Goal: Information Seeking & Learning: Learn about a topic

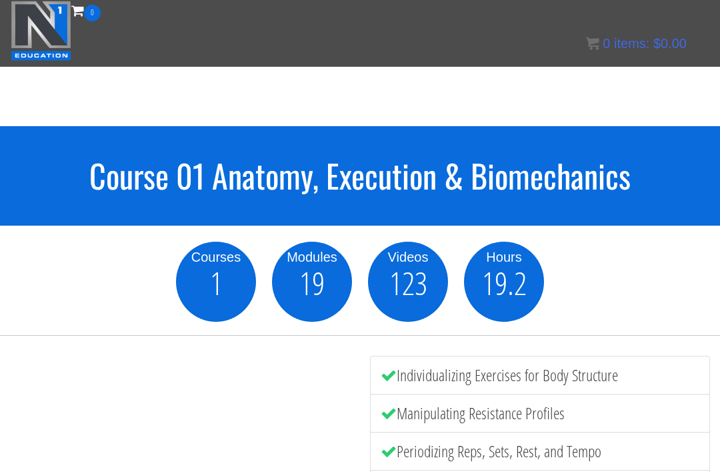
click at [37, 37] on img at bounding box center [41, 31] width 61 height 60
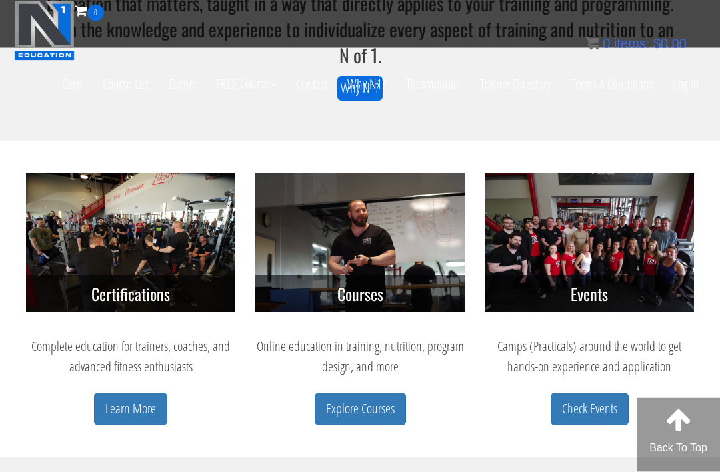
scroll to position [468, 0]
click at [371, 410] on link "Explore Courses" at bounding box center [360, 408] width 91 height 33
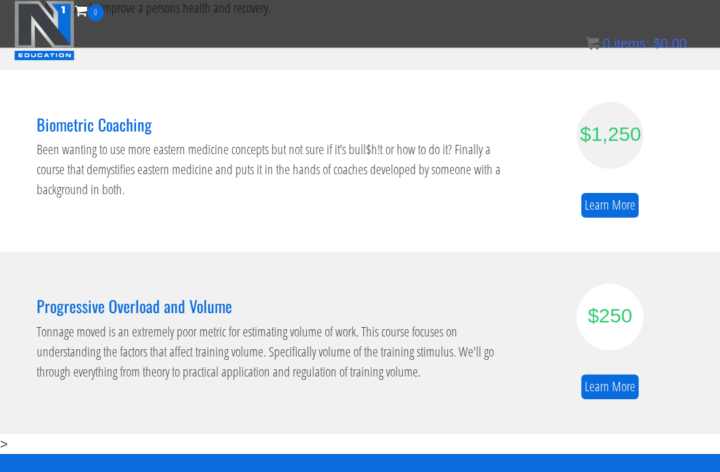
scroll to position [840, 0]
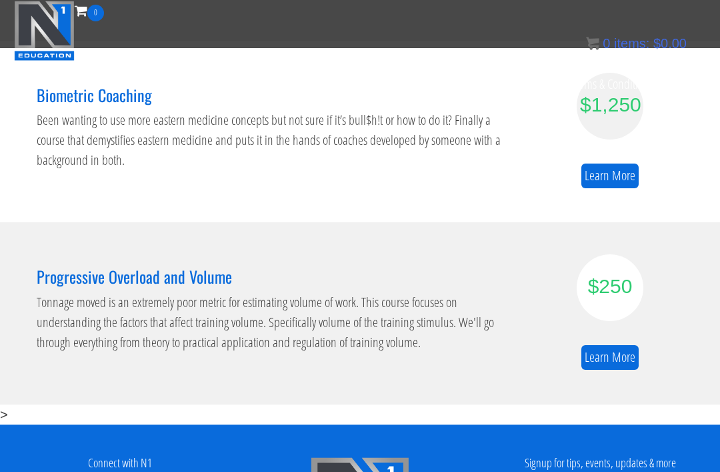
click at [174, 276] on h3 "Progressive Overload and Volume" at bounding box center [277, 275] width 480 height 17
click at [622, 353] on link "Learn More" at bounding box center [610, 357] width 57 height 25
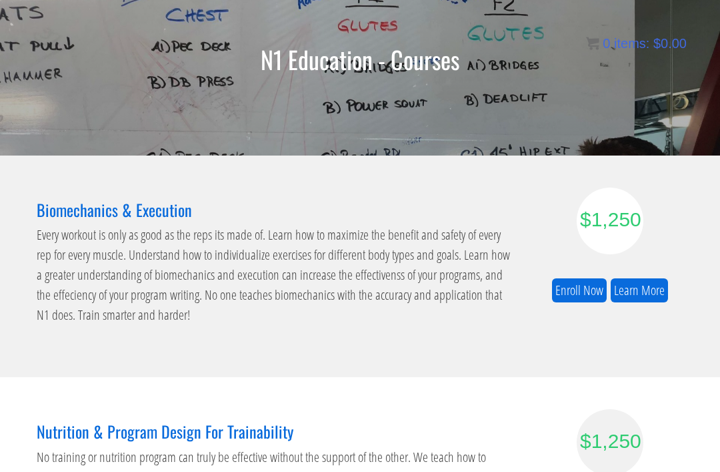
scroll to position [113, 0]
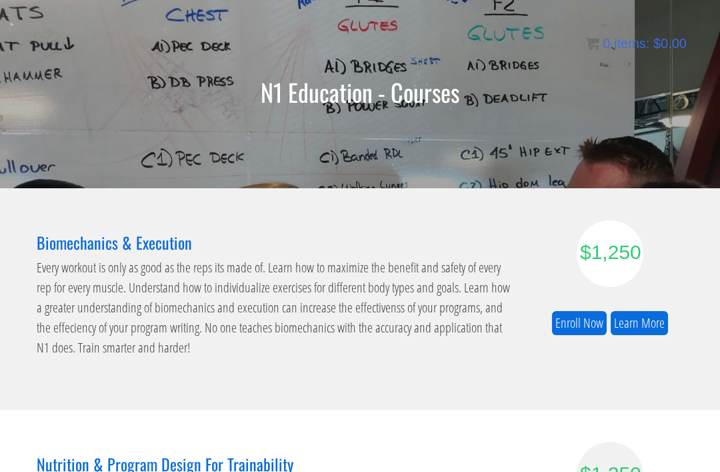
click at [105, 245] on h3 "Biomechanics & Execution" at bounding box center [277, 241] width 480 height 17
click at [646, 318] on link "Learn More" at bounding box center [639, 323] width 57 height 25
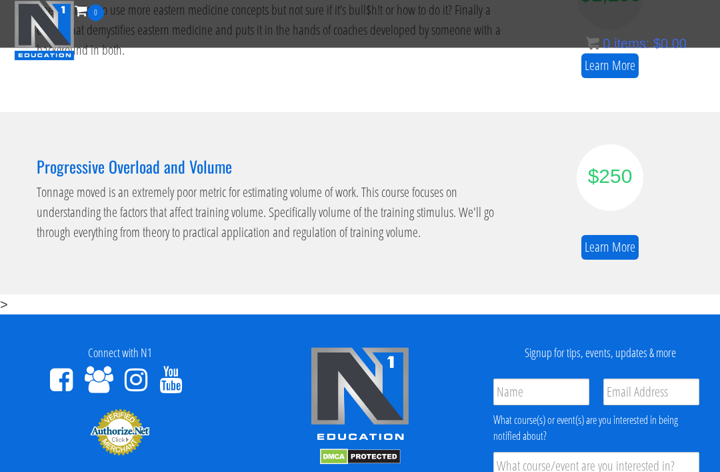
scroll to position [922, 0]
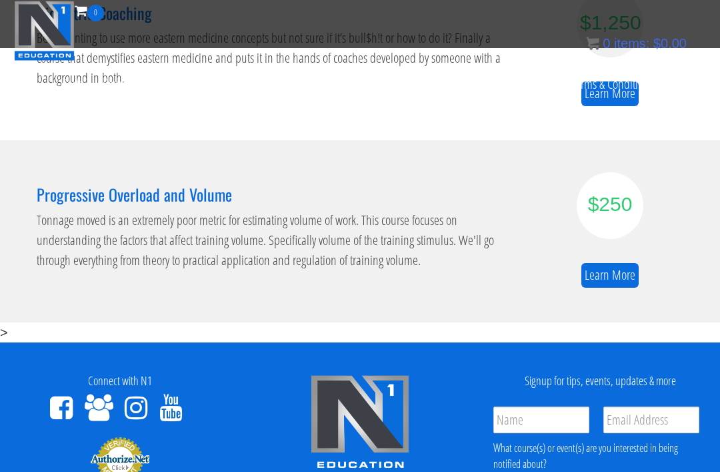
click at [620, 273] on link "Learn More" at bounding box center [610, 275] width 57 height 25
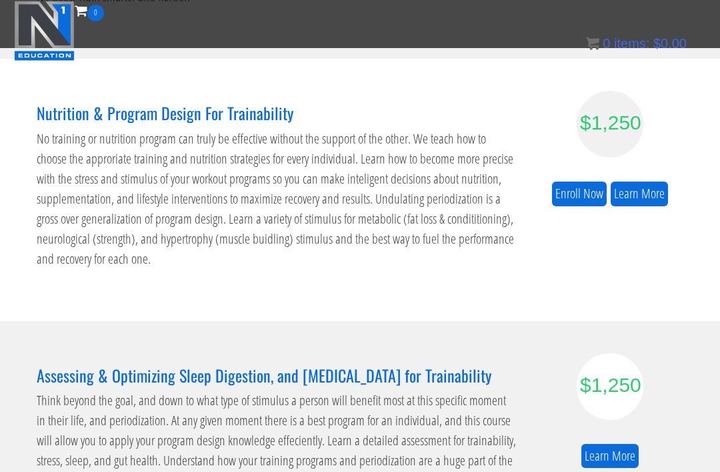
scroll to position [350, 0]
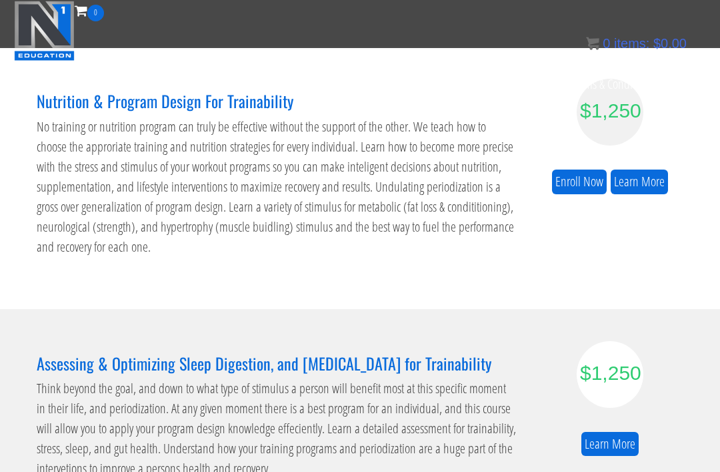
click at [643, 183] on link "Learn More" at bounding box center [639, 181] width 57 height 25
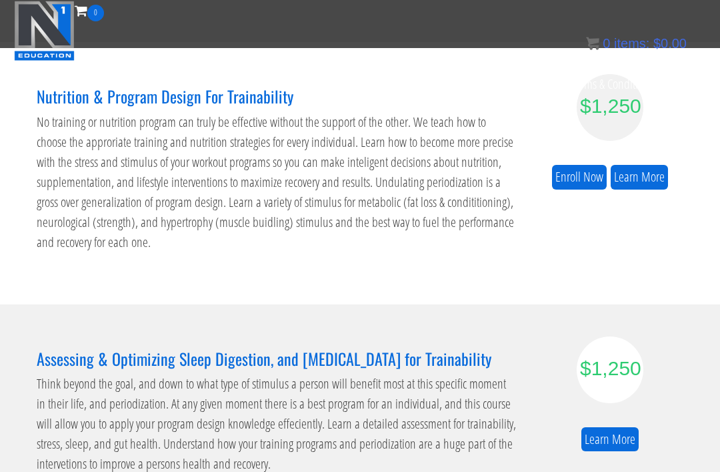
scroll to position [354, 0]
click at [646, 175] on link "Learn More" at bounding box center [639, 177] width 57 height 25
